Goal: Information Seeking & Learning: Understand process/instructions

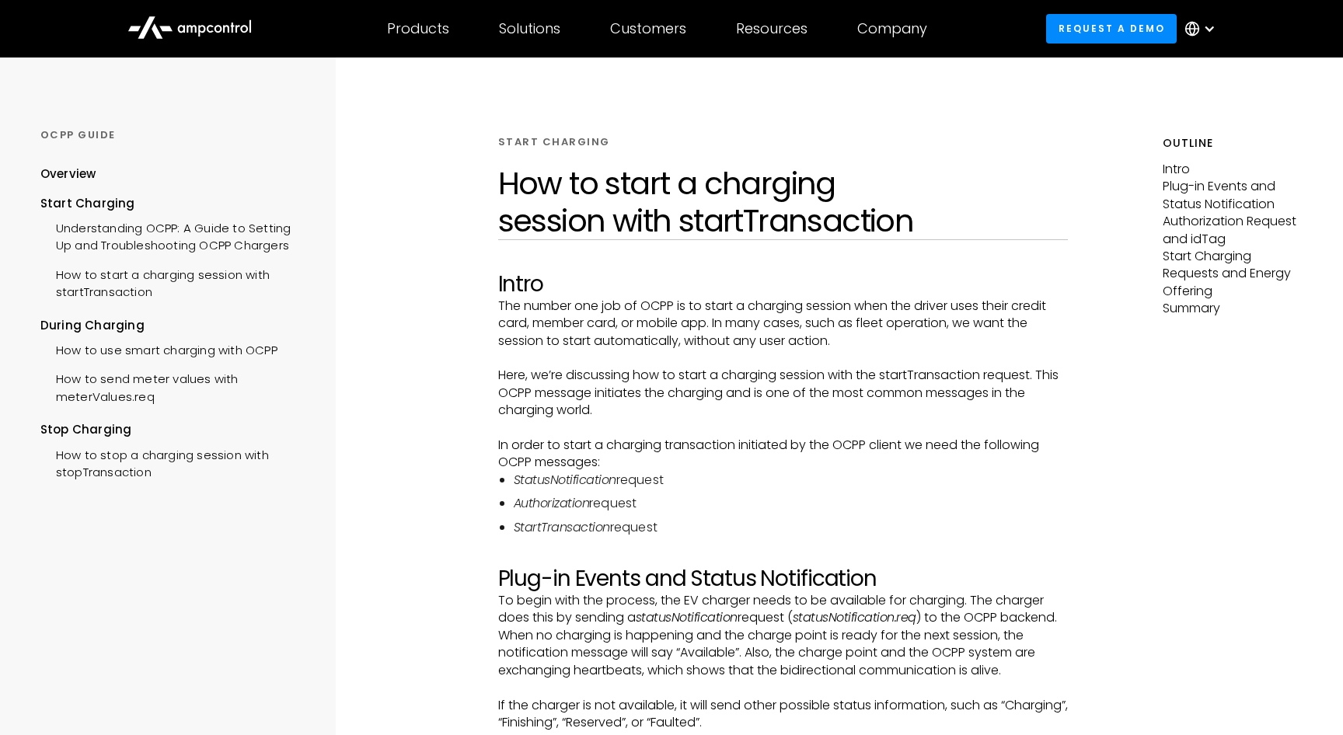
scroll to position [2254, 0]
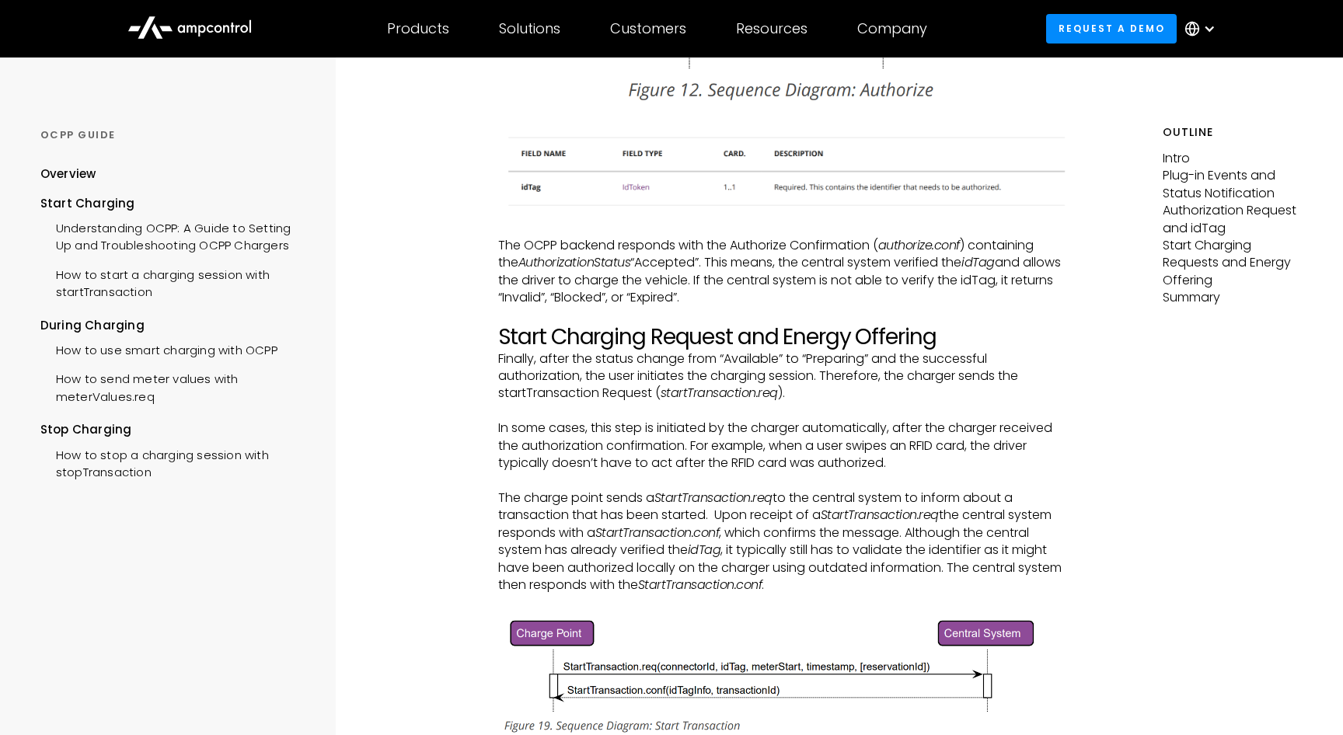
click at [704, 384] on em "startTransaction.req" at bounding box center [719, 393] width 117 height 18
copy em "startTransaction.req"
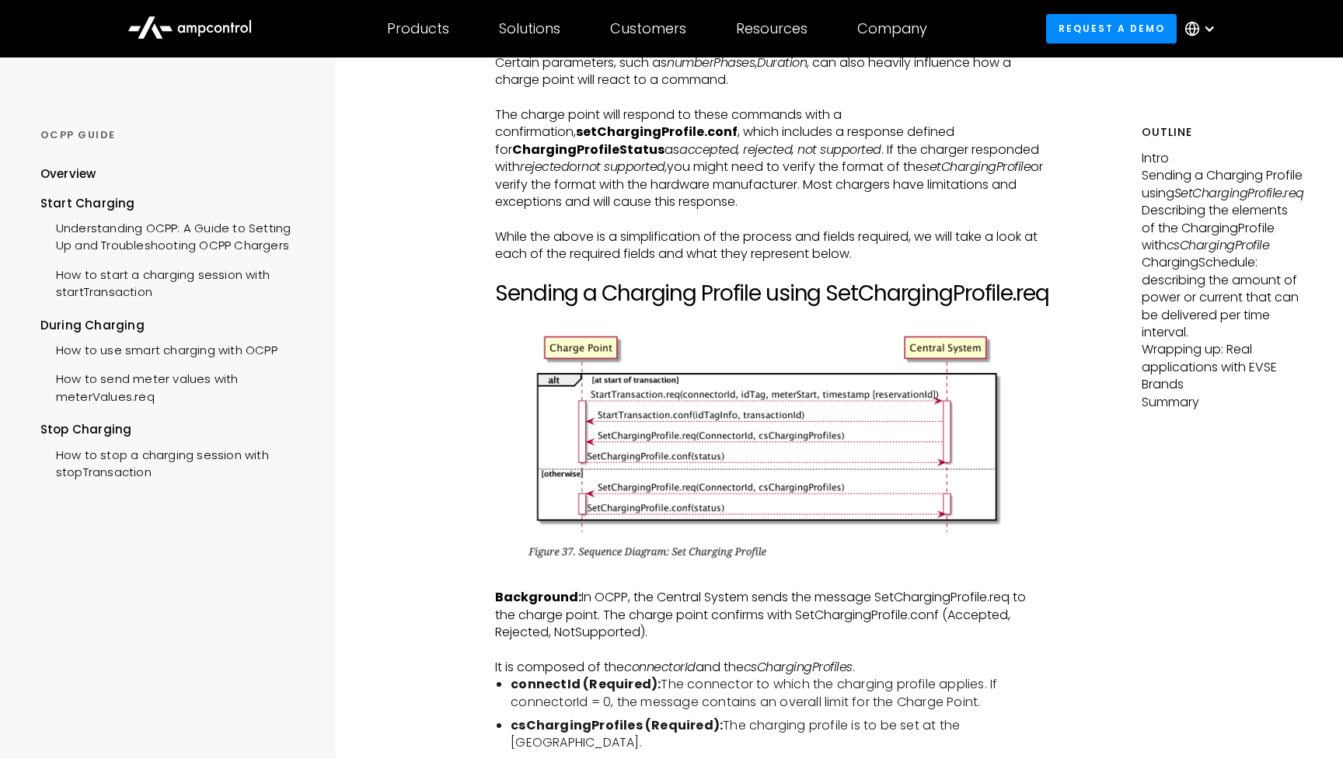
scroll to position [1595, 0]
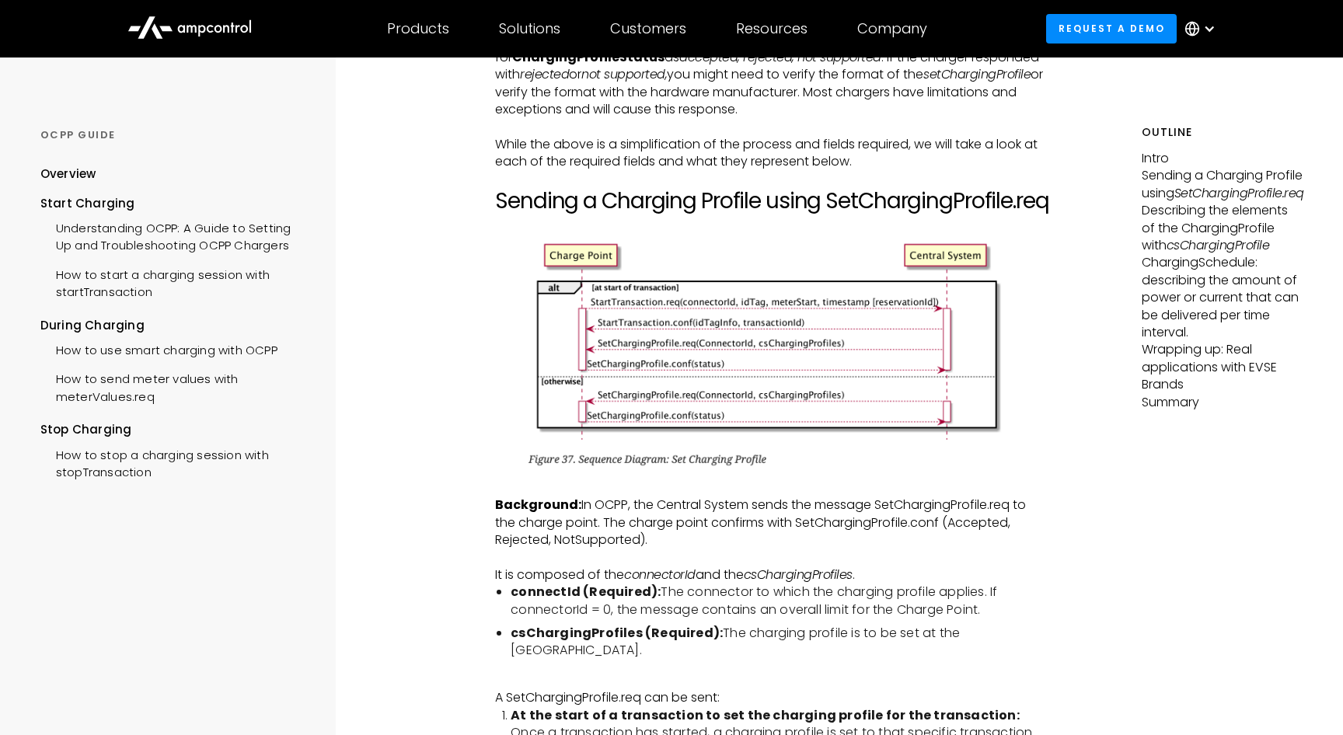
scroll to position [1718, 0]
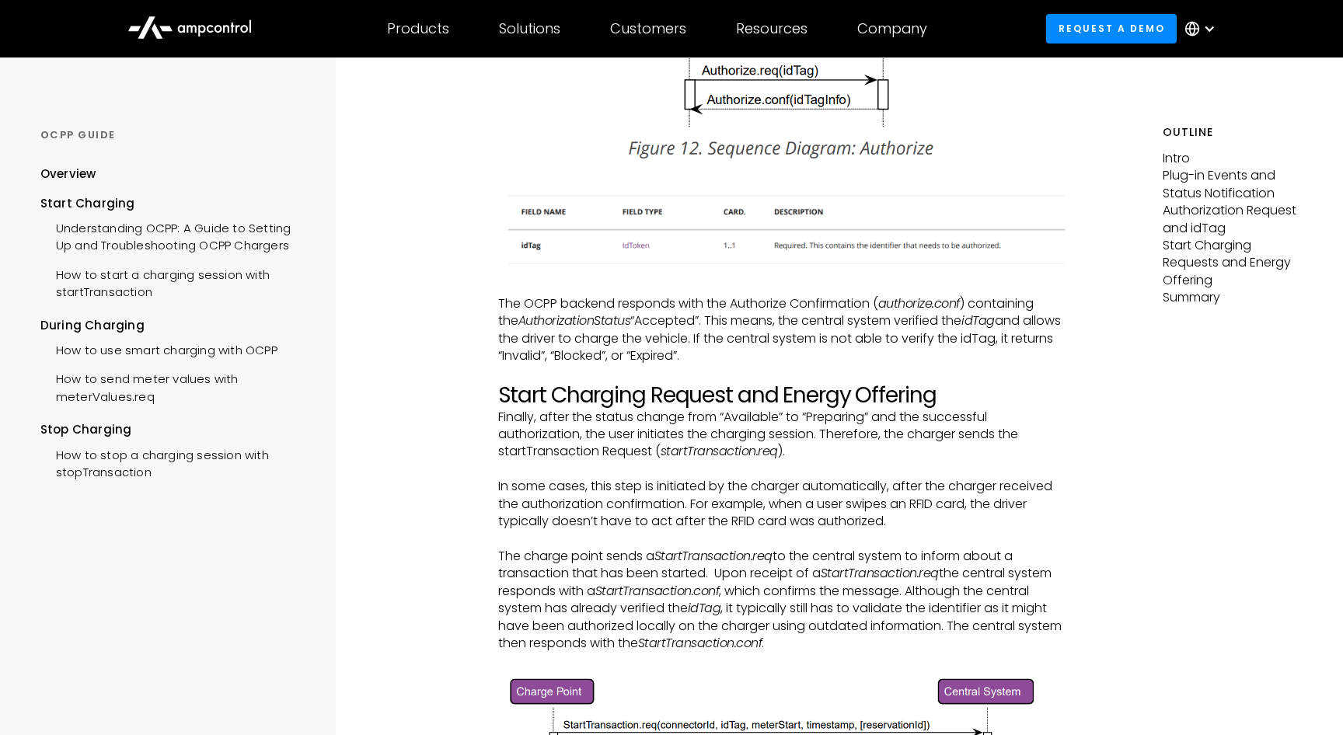
scroll to position [2186, 0]
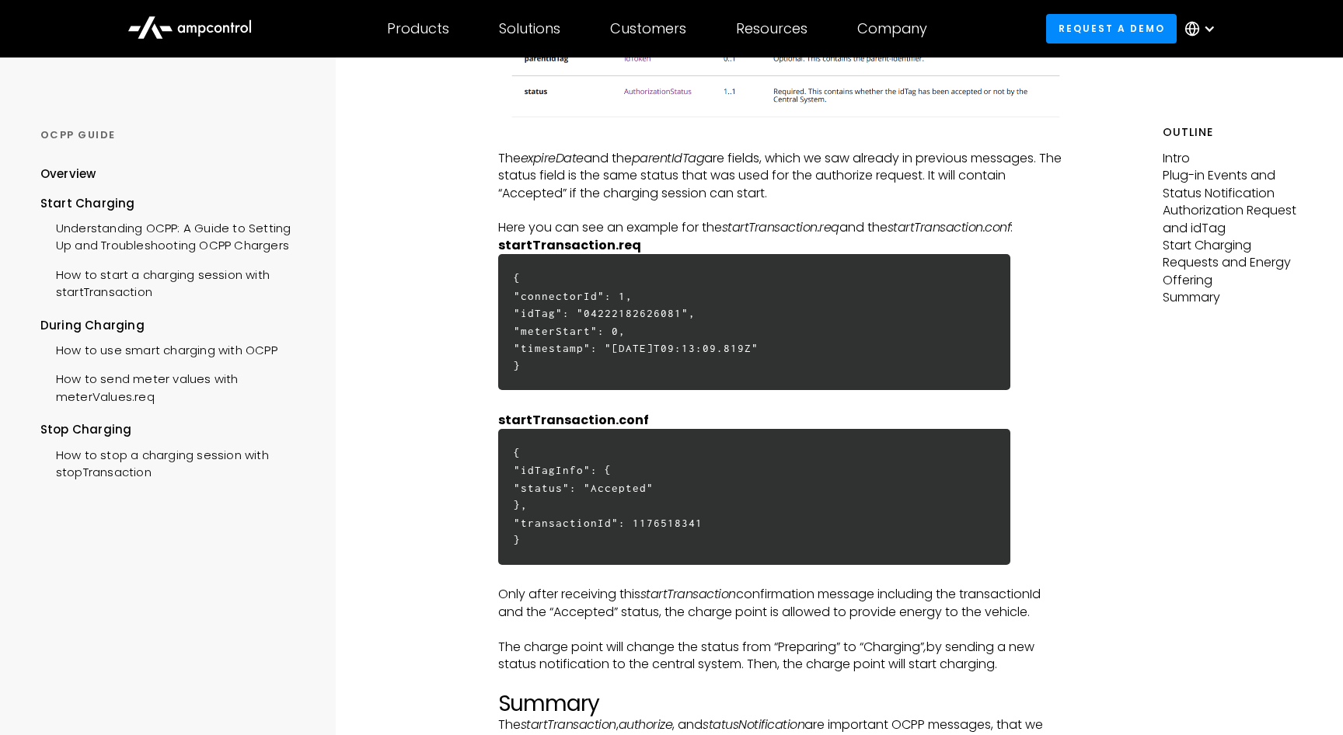
scroll to position [4159, 0]
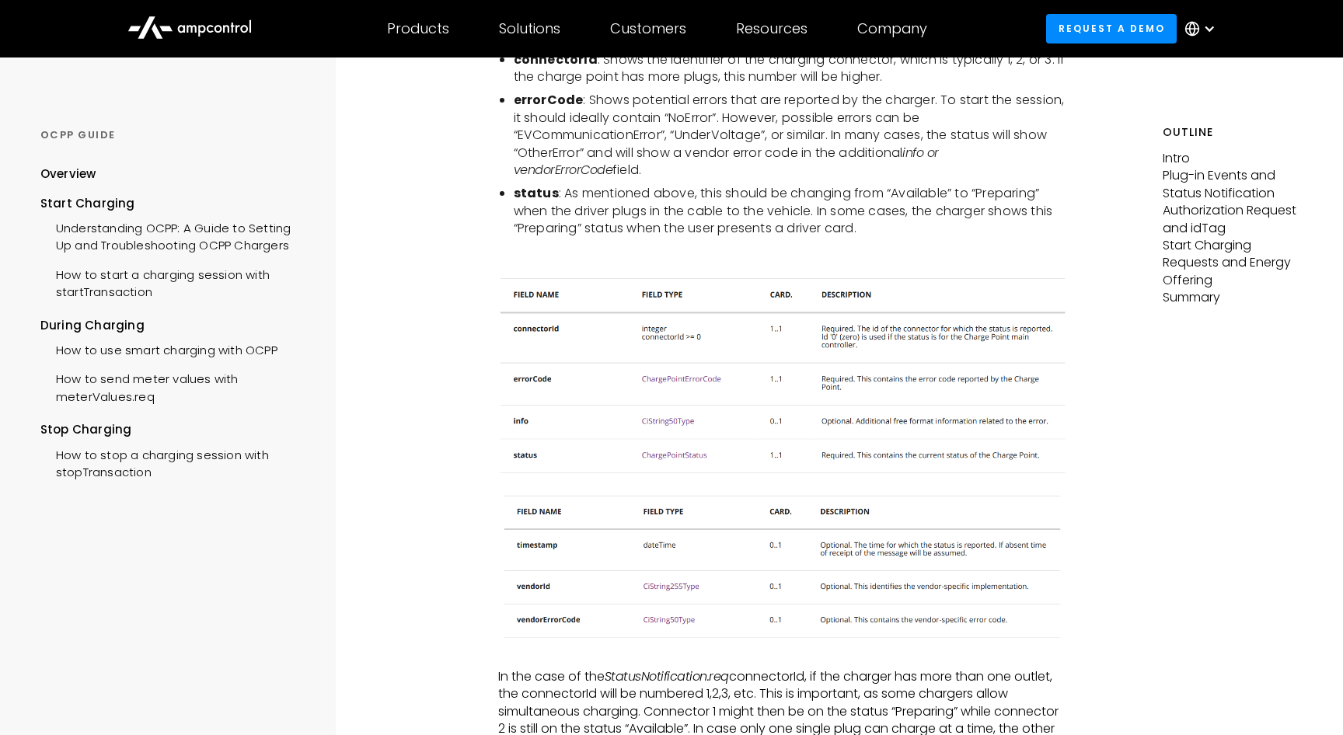
scroll to position [1068, 0]
click at [247, 271] on div "How to start a charging session with startTransaction" at bounding box center [174, 282] width 269 height 47
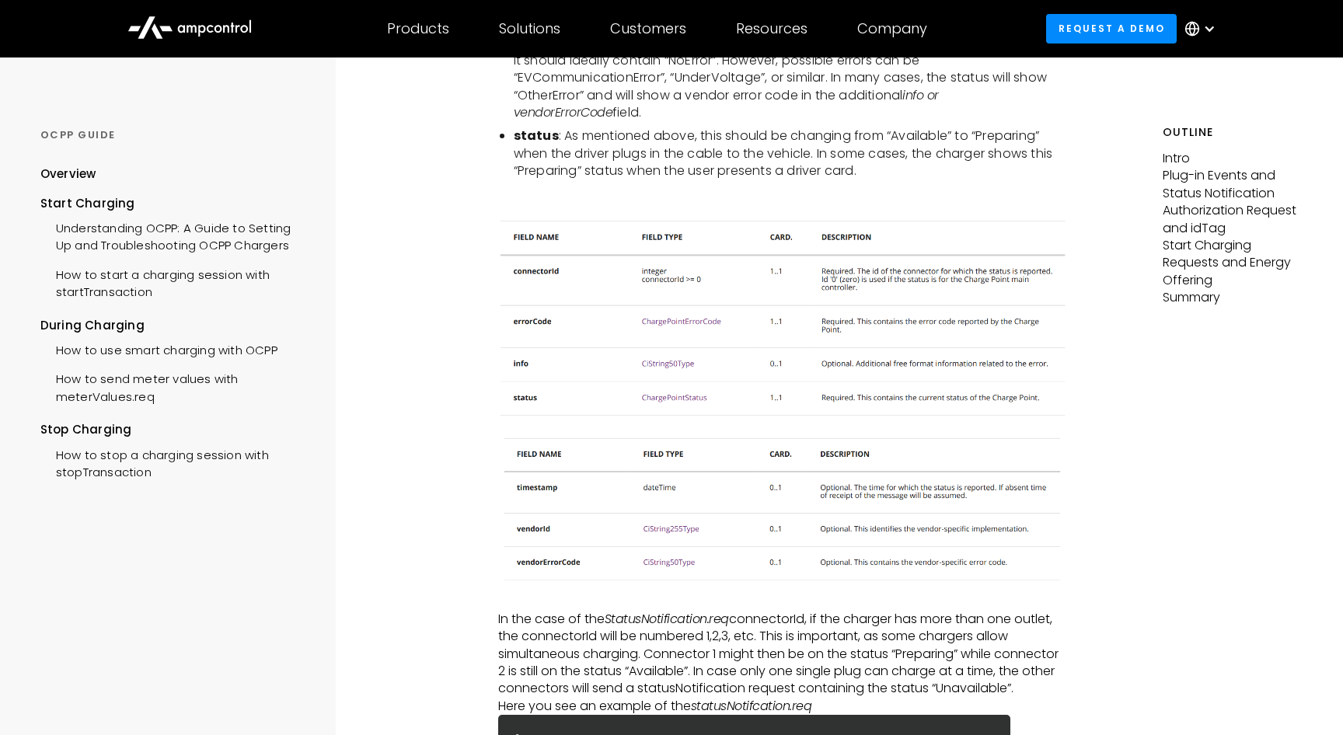
scroll to position [1202, 0]
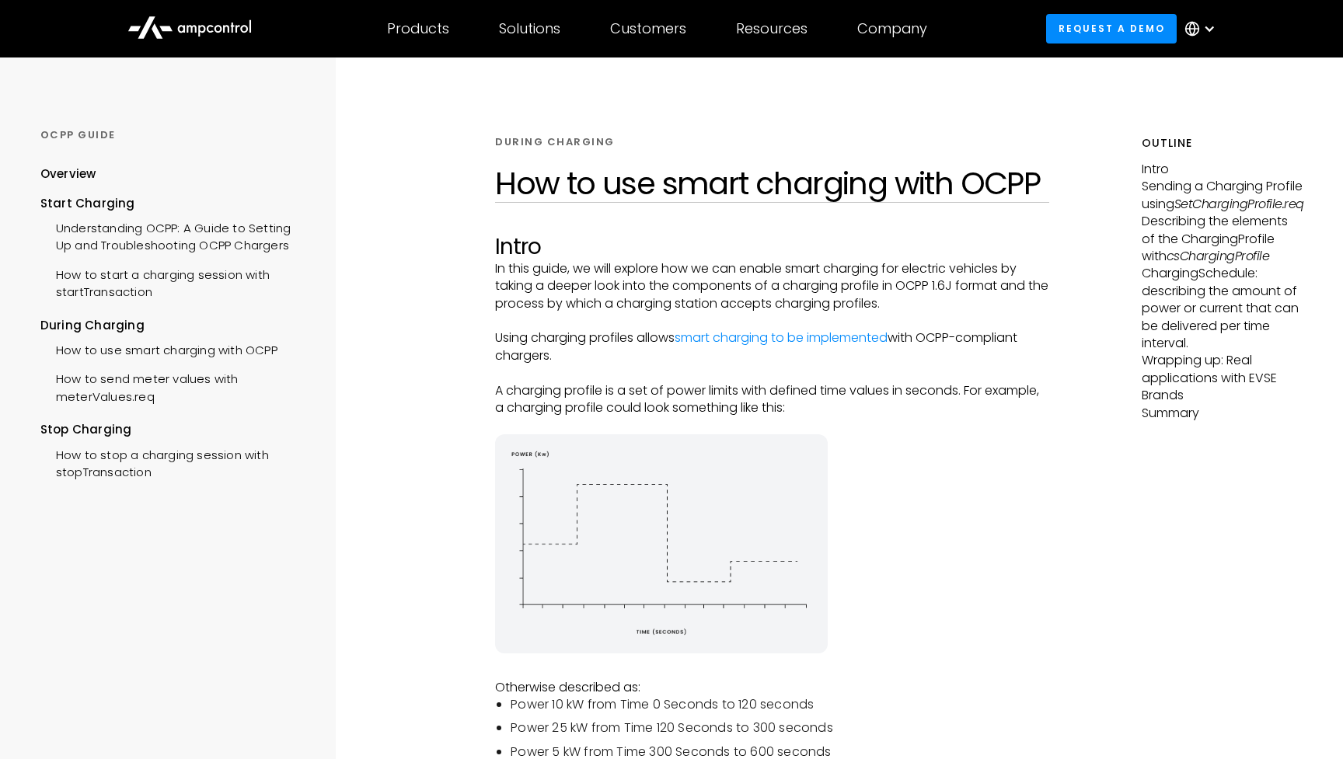
scroll to position [1595, 0]
